Goal: Navigation & Orientation: Go to known website

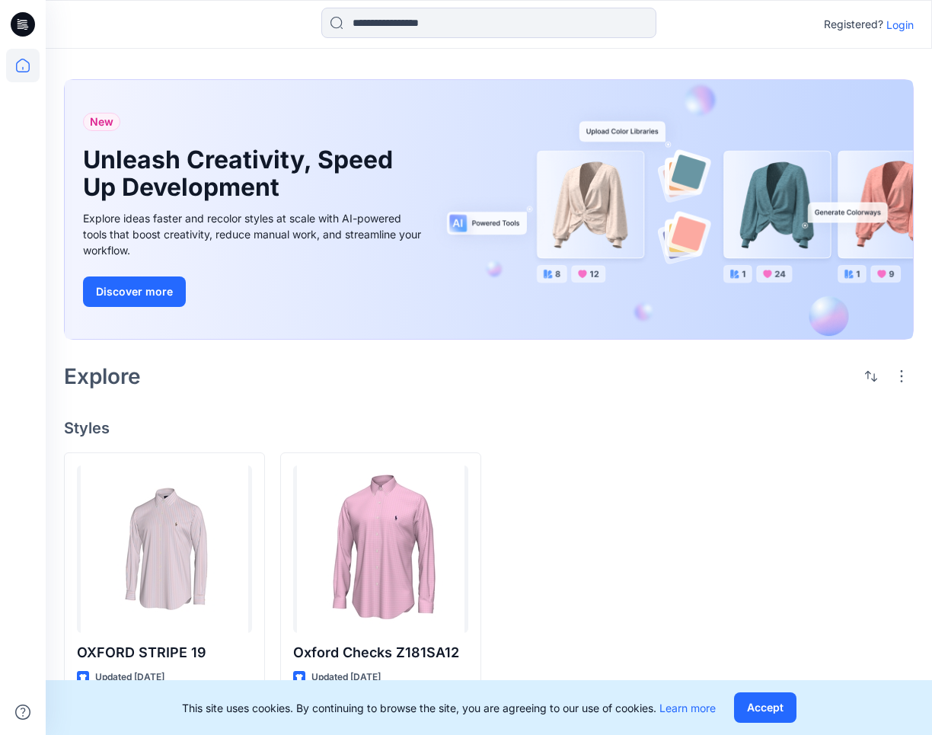
click at [898, 23] on p "Login" at bounding box center [899, 25] width 27 height 16
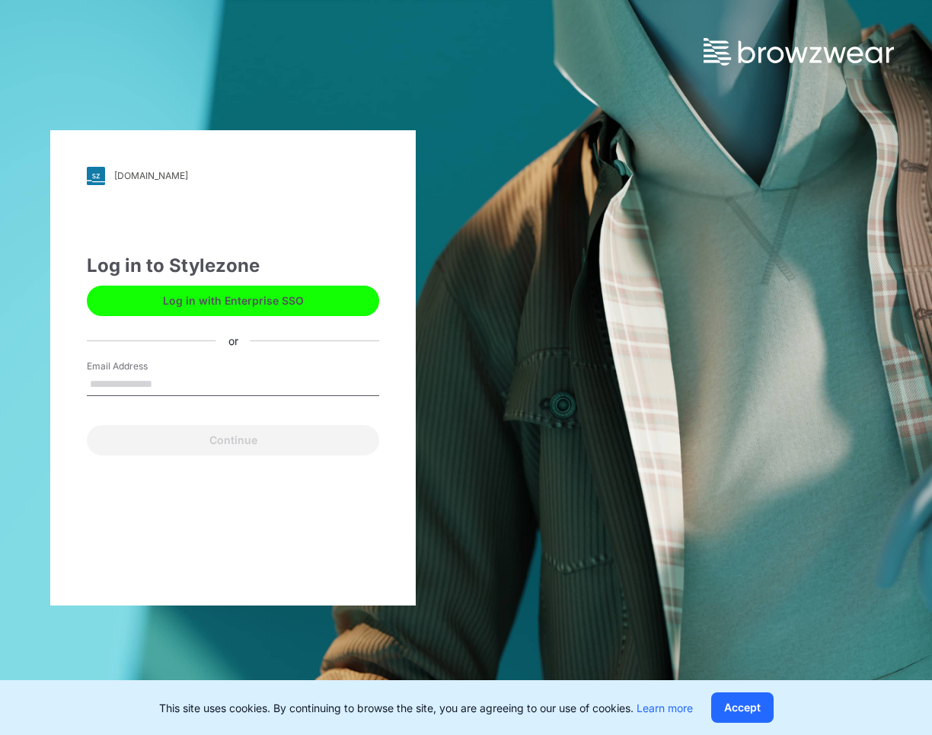
click at [250, 302] on button "Log in with Enterprise SSO" at bounding box center [233, 300] width 292 height 30
